Goal: Book appointment/travel/reservation

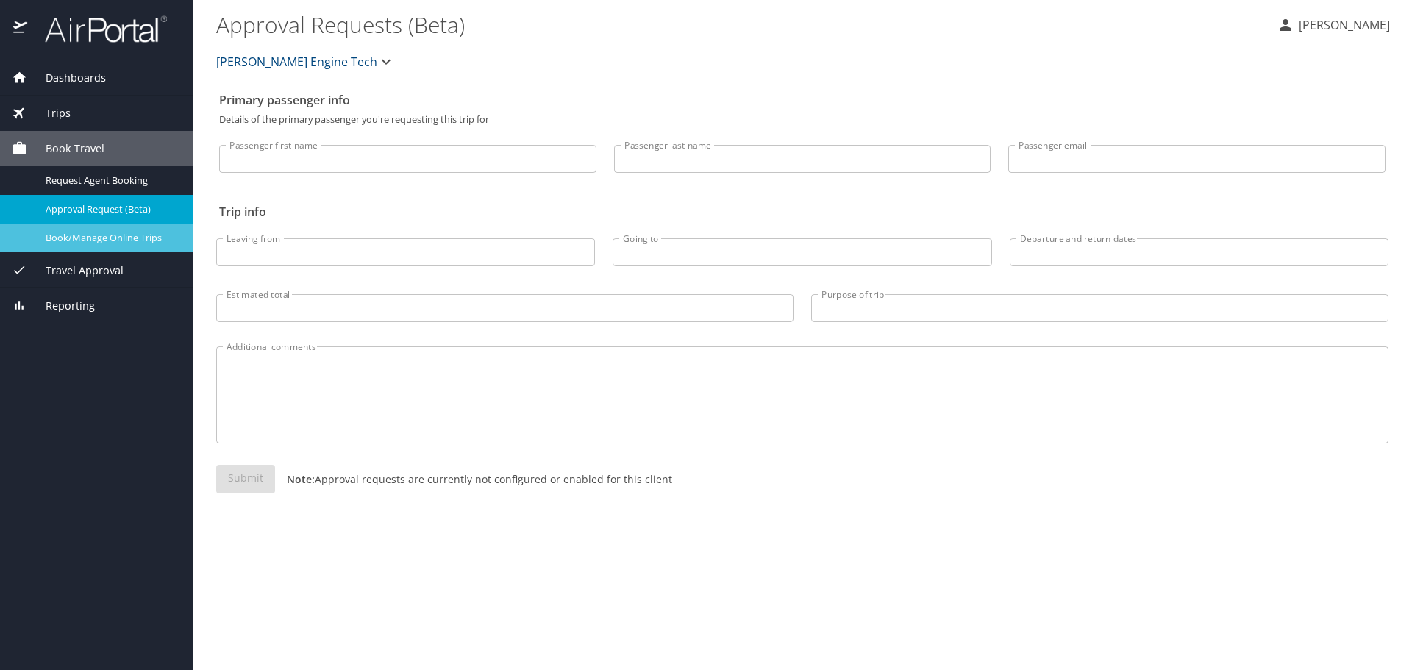
click at [104, 226] on link "Book/Manage Online Trips" at bounding box center [96, 238] width 193 height 29
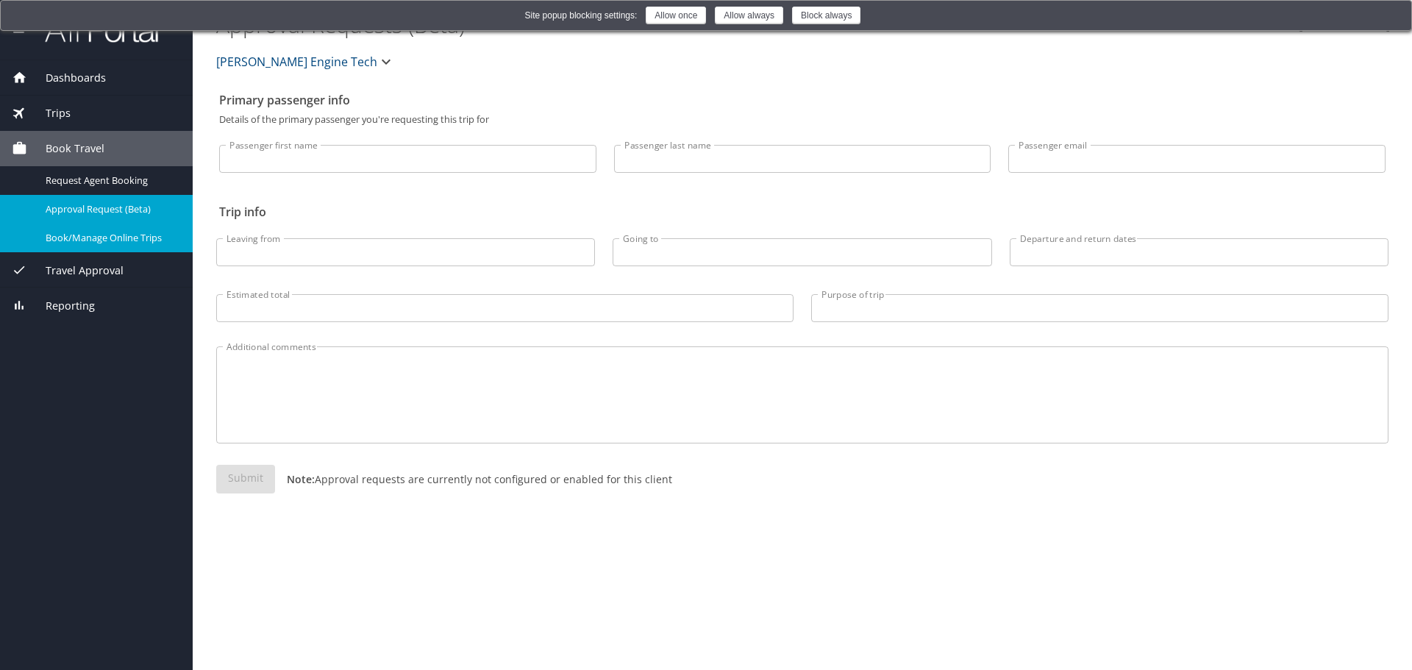
click at [140, 233] on span "Book/Manage Online Trips" at bounding box center [110, 238] width 129 height 14
